Goal: Complete application form

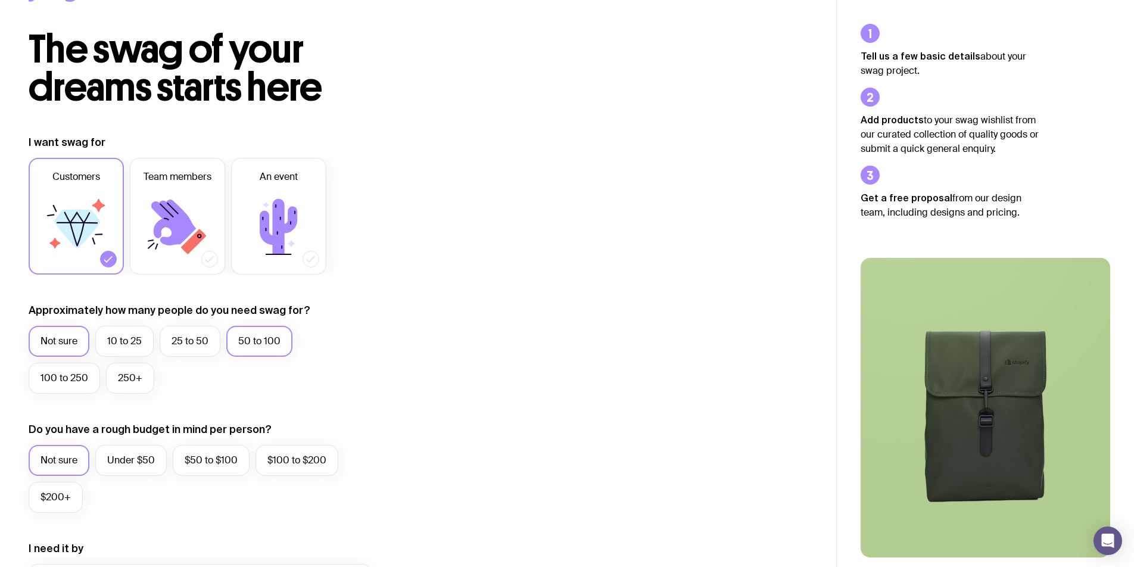
click at [273, 347] on label "50 to 100" at bounding box center [259, 341] width 66 height 31
click at [0, 0] on input "50 to 100" at bounding box center [0, 0] width 0 height 0
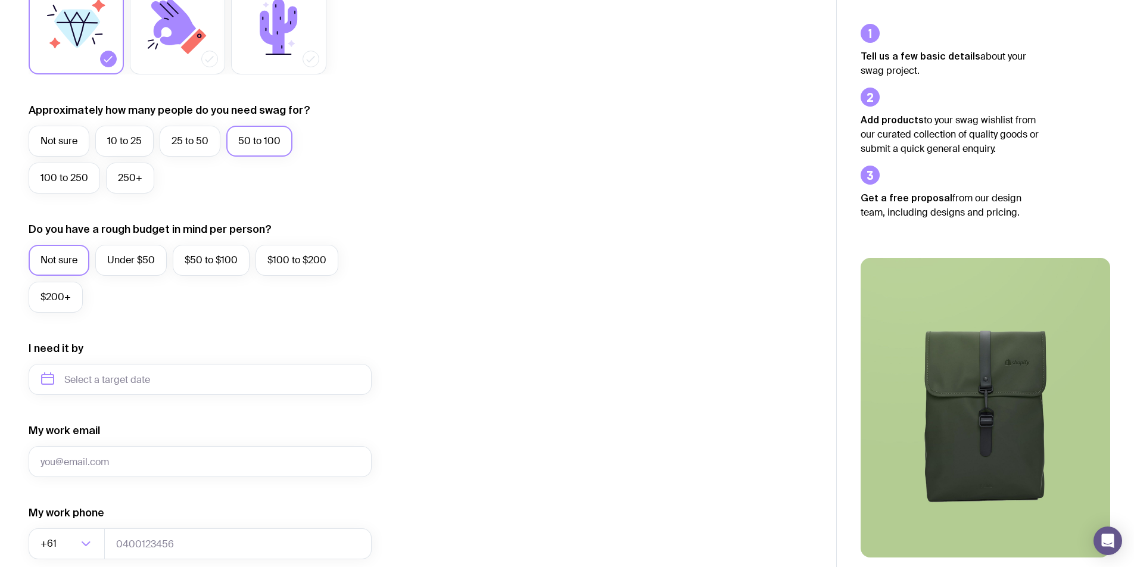
scroll to position [248, 0]
click at [194, 273] on label "$50 to $100" at bounding box center [211, 259] width 77 height 31
click at [0, 0] on input "$50 to $100" at bounding box center [0, 0] width 0 height 0
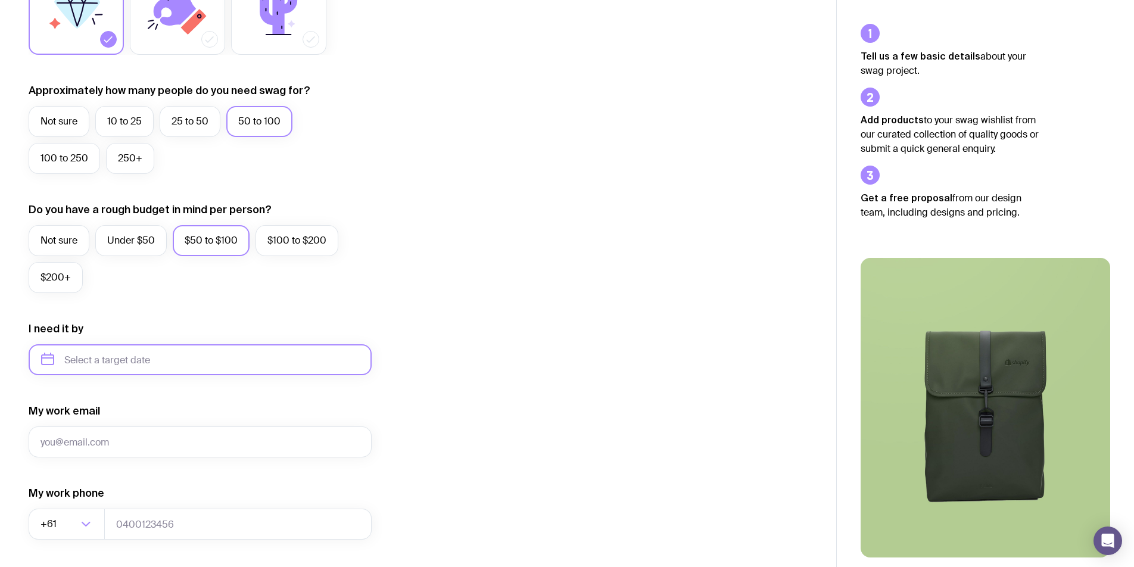
click at [140, 366] on input "text" at bounding box center [200, 359] width 343 height 31
click at [173, 295] on div "Not sure Under $50 $50 to $100 $100 to $200 $200+" at bounding box center [200, 262] width 343 height 74
click at [169, 230] on div "Not sure Under $50 $50 to $100 $100 to $200 $200+" at bounding box center [200, 262] width 343 height 74
click at [78, 233] on label "Not sure" at bounding box center [59, 240] width 61 height 31
click at [0, 0] on input "Not sure" at bounding box center [0, 0] width 0 height 0
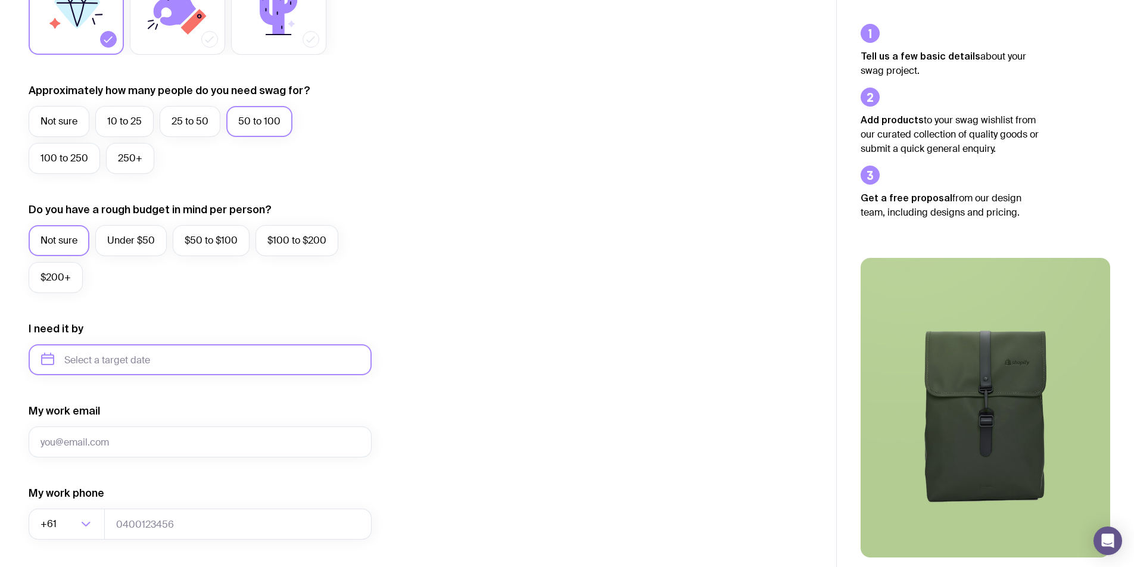
click at [105, 361] on input "text" at bounding box center [200, 359] width 343 height 31
click at [107, 503] on button "Nov" at bounding box center [104, 506] width 43 height 24
type input "[DATE]"
click at [134, 447] on input "My work email" at bounding box center [200, 441] width 343 height 31
type input "[EMAIL_ADDRESS][DOMAIN_NAME]"
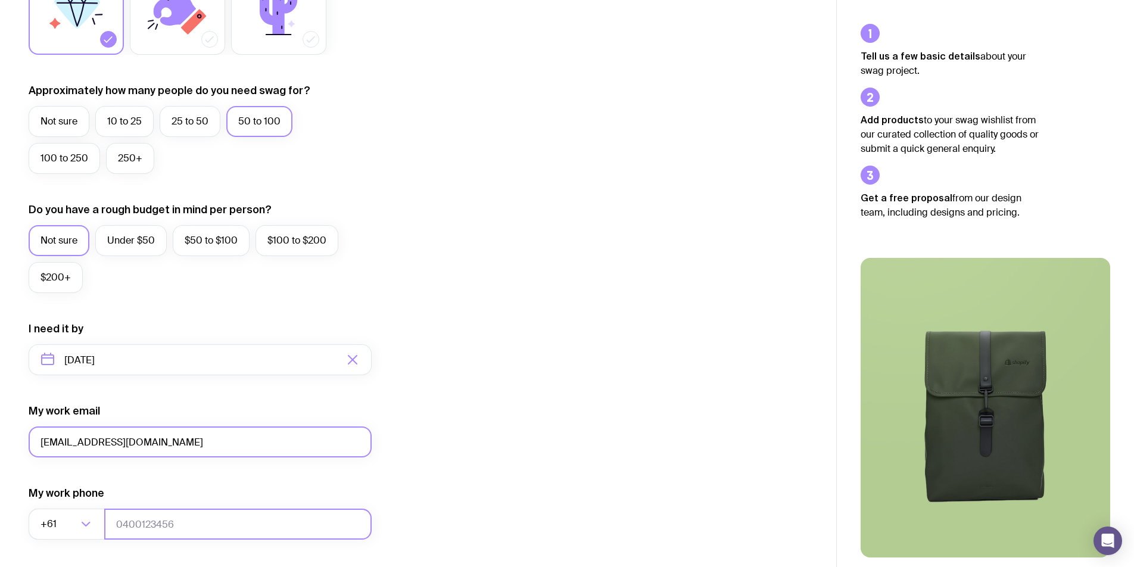
type input "0402465430"
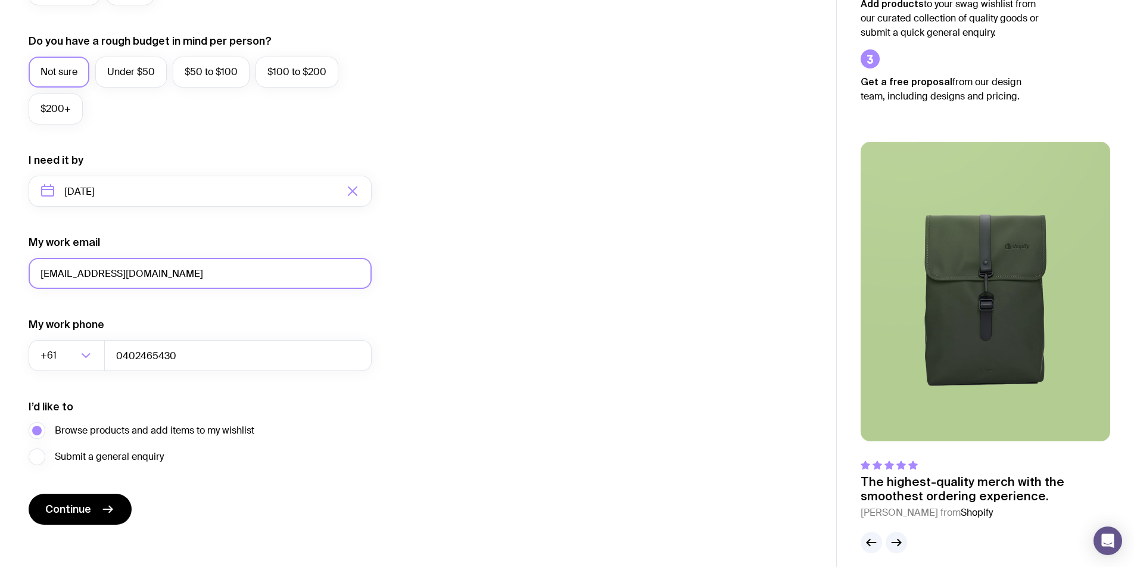
scroll to position [445, 0]
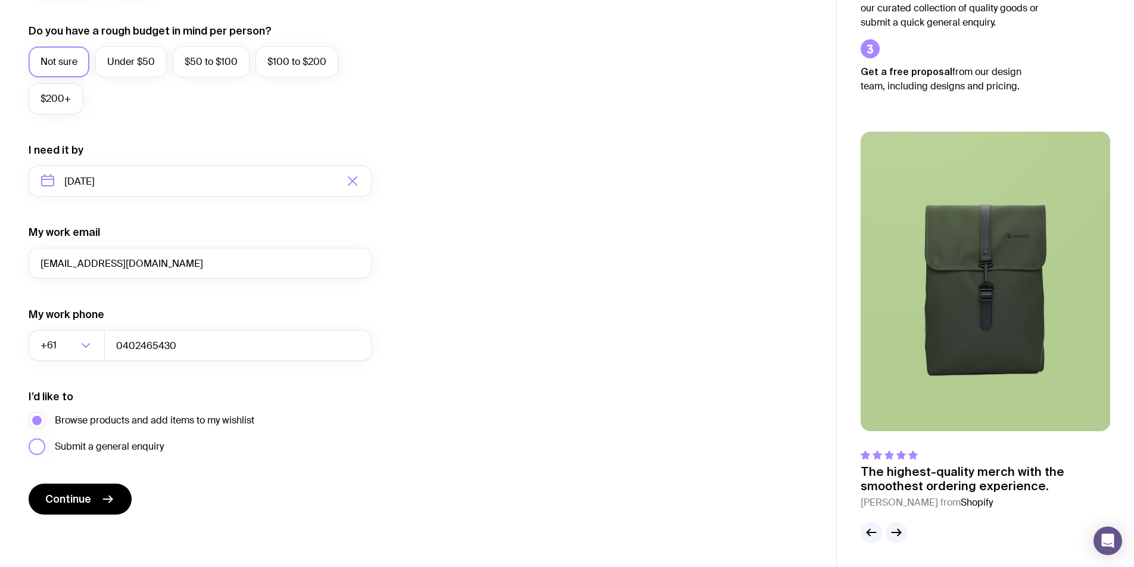
click at [120, 446] on span "Submit a general enquiry" at bounding box center [109, 446] width 109 height 14
click at [0, 0] on input "Submit a general enquiry" at bounding box center [0, 0] width 0 height 0
click at [110, 419] on span "Browse products and add items to my wishlist" at bounding box center [154, 420] width 199 height 14
click at [0, 0] on input "Browse products and add items to my wishlist" at bounding box center [0, 0] width 0 height 0
click at [89, 488] on button "Continue" at bounding box center [80, 498] width 103 height 31
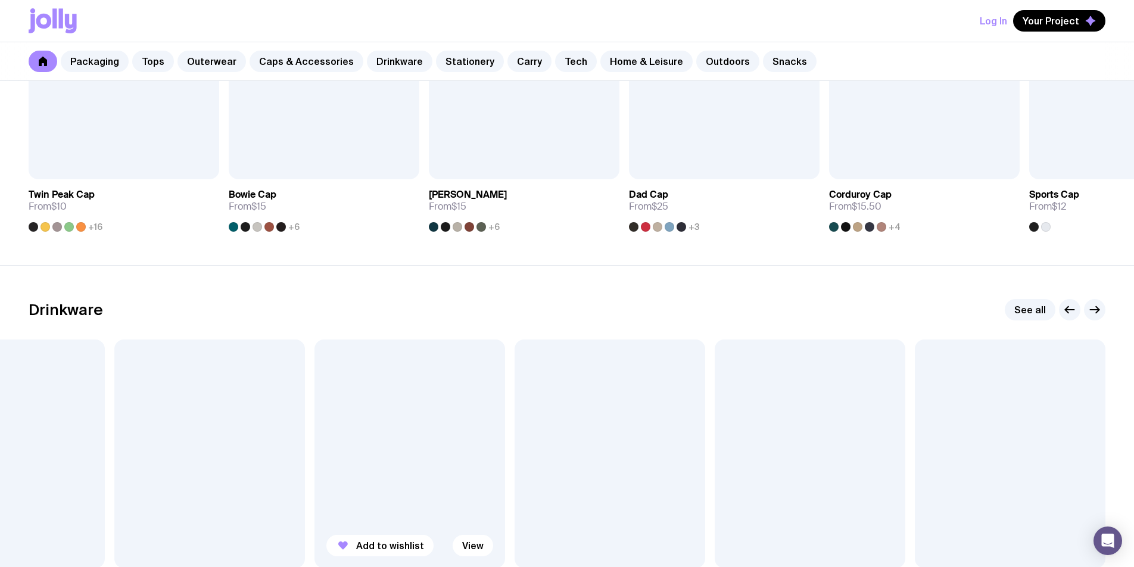
scroll to position [1375, 0]
